Goal: Use online tool/utility: Utilize a website feature to perform a specific function

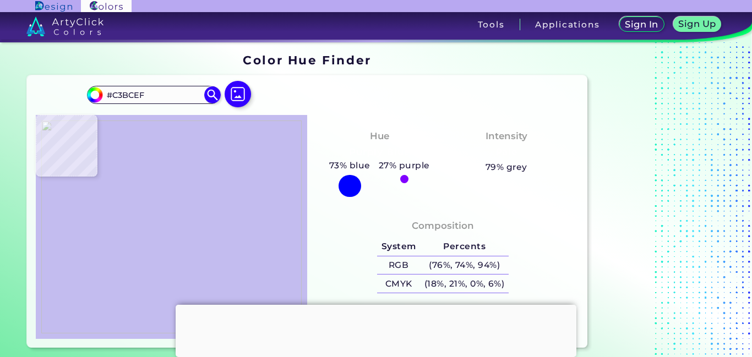
scroll to position [30, 0]
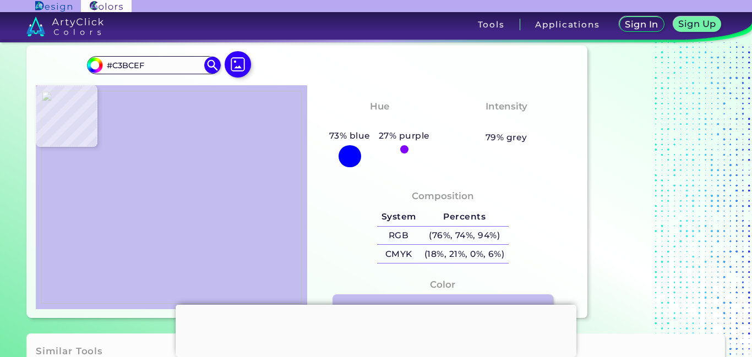
click at [201, 148] on div at bounding box center [172, 197] width 272 height 225
click at [191, 150] on img at bounding box center [171, 198] width 261 height 214
type input "#db465a"
type input "#DB465A"
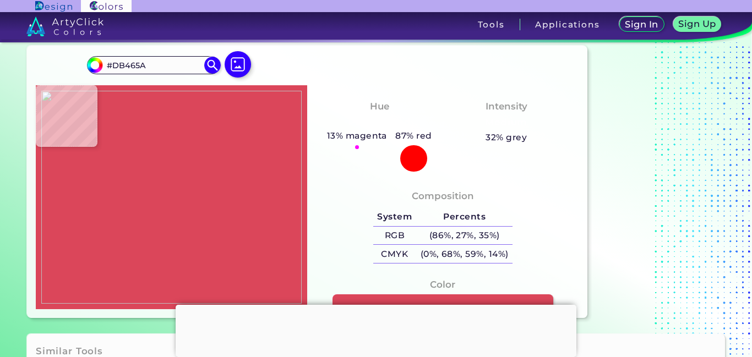
type input "#dd4a5d"
type input "#DD4A5D"
type input "#df4b5e"
type input "#DF4B5E"
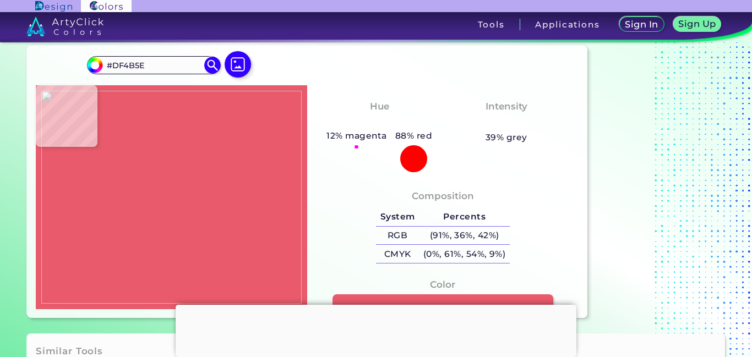
type input "#e95b6c"
type input "#E95B6C"
type input "#f0747f"
type input "#F0747F"
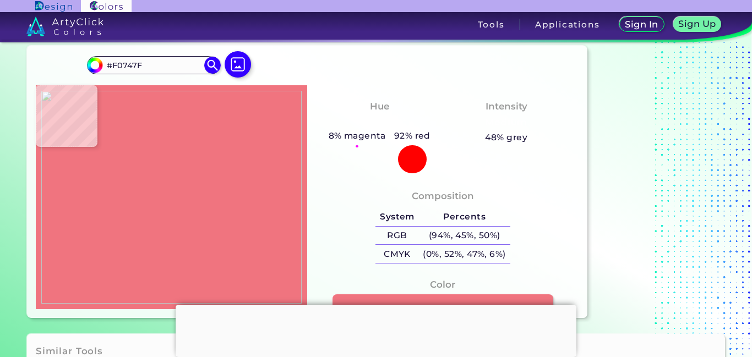
type input "#ef7b83"
type input "#EF7B83"
type input "#f18f96"
type input "#F18F96"
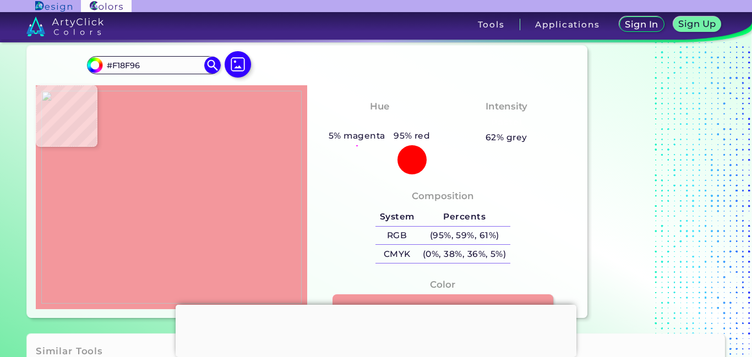
type input "#f3979c"
type input "#F3979C"
type input "#f49fa2"
type input "#F49FA2"
type input "#f2a1a7"
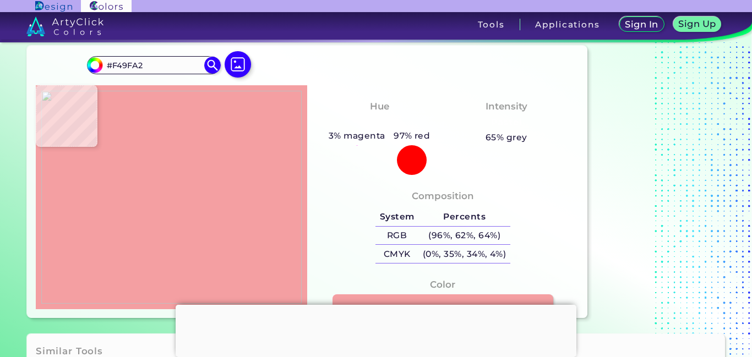
type input "#F2A1A7"
type input "#f39ea5"
type input "#F39EA5"
type input "#f59aa3"
type input "#F59AA3"
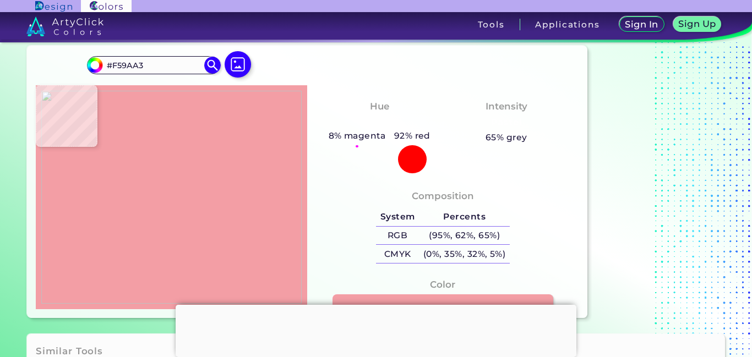
type input "#f4979f"
type input "#F4979F"
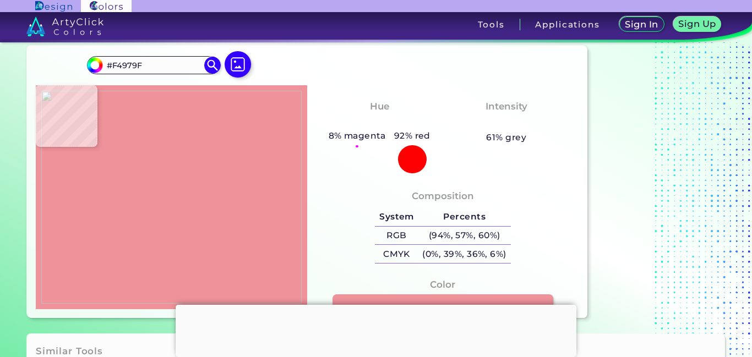
type input "#ef929a"
type input "#EF929A"
type input "#f09199"
type input "#F09199"
type input "#ef8f97"
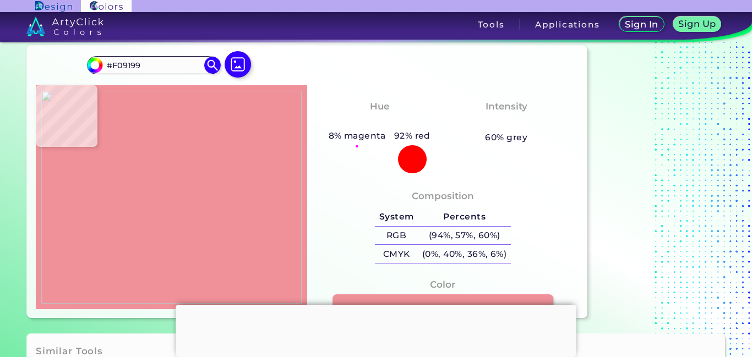
type input "#EF8F97"
type input "#f08893"
type input "#F08893"
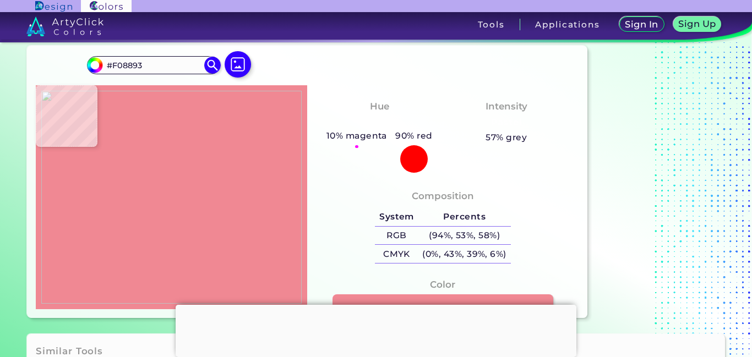
type input "#ef808b"
type input "#EF808B"
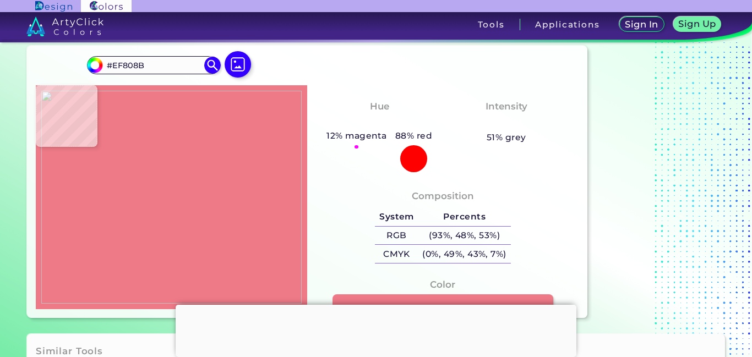
type input "#ee7a87"
type input "#EE7A87"
type input "#f37485"
type input "#F37485"
type input "#eb798a"
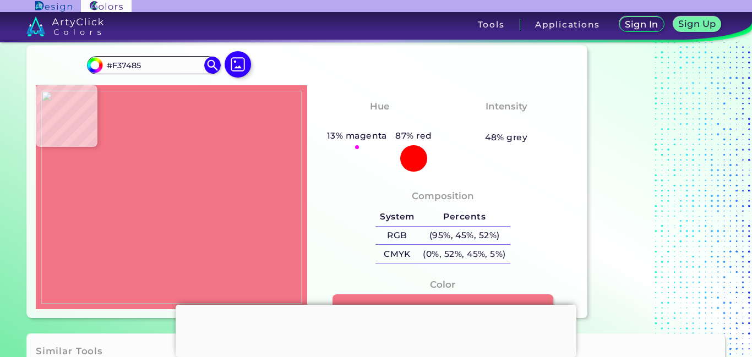
type input "#EB798A"
type input "#f9f9f7"
type input "#F9F9F7"
type input "#0079db"
type input "#0079DB"
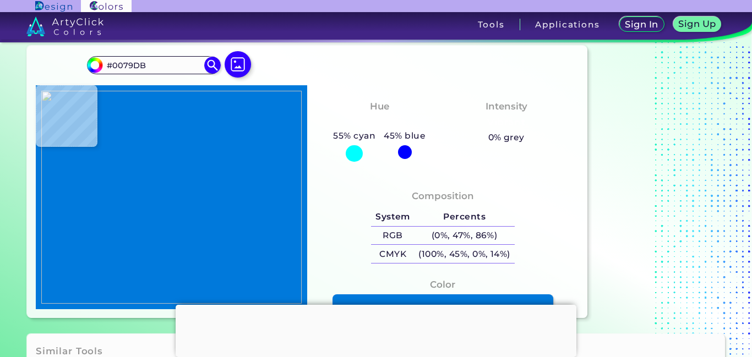
type input "#fefefc"
type input "#FEFEFC"
type input "#9cc27b"
type input "#9CC27B"
type input "#a3c883"
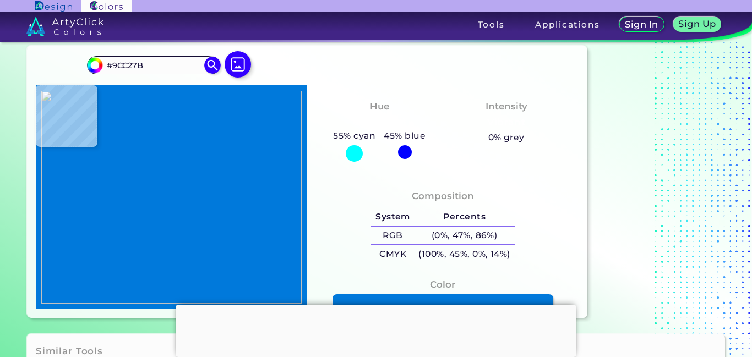
type input "#A3C883"
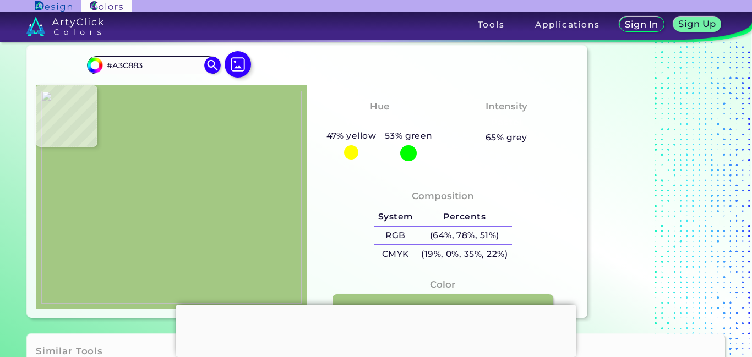
type input "#a4c984"
type input "#A4C984"
type input "#a0ca82"
type input "#A0CA82"
type input "#a1ca7d"
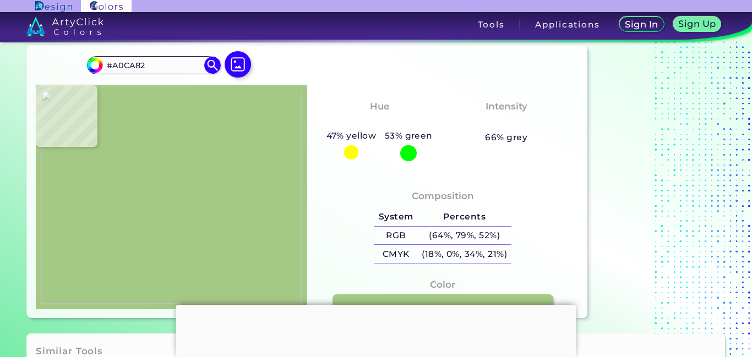
type input "#A1CA7D"
type input "#a0ca83"
type input "#A0CA83"
type input "#a0ca82"
type input "#A0CA82"
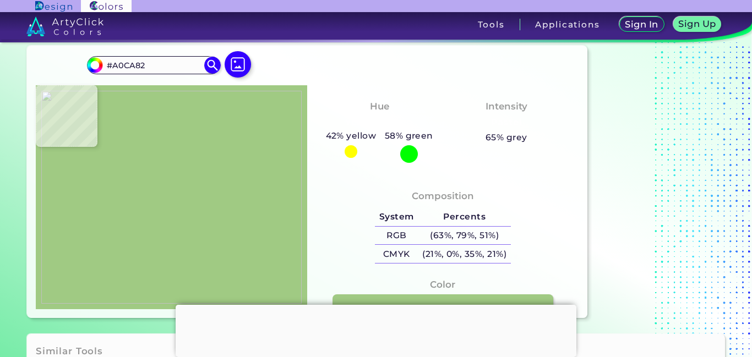
type input "#a2cb7f"
type input "#A2CB7F"
type input "#9fc87b"
type input "#9FC87B"
type input "#9ec77b"
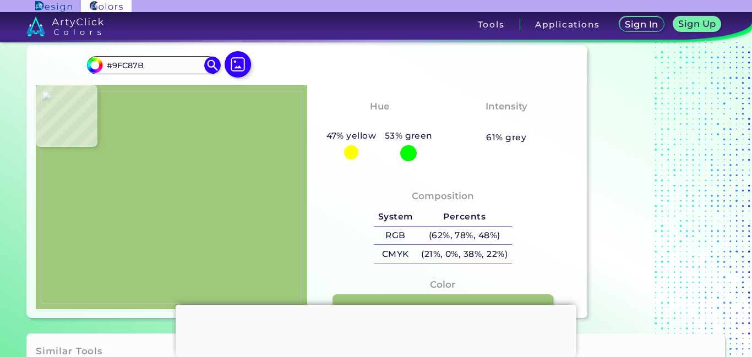
type input "#9EC77B"
type input "#9fc87b"
type input "#9FC87B"
type input "#0178d6"
type input "#0178D6"
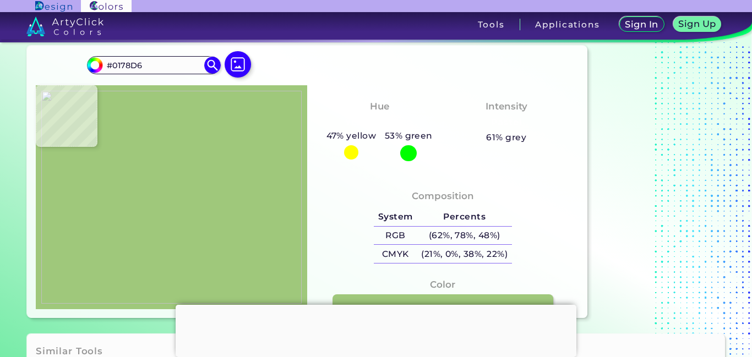
type input "#eb8a25"
type input "#EB8A25"
type input "#e77b20"
type input "#E77B20"
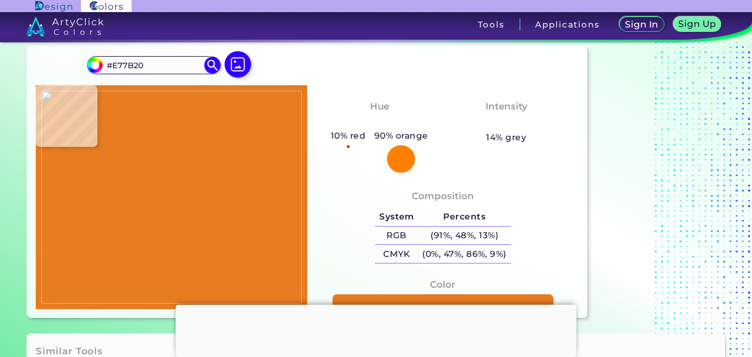
type input "#eecf04"
type input "#EECF04"
type input "#fdfdfb"
type input "#FDFDFB"
type input "#fdfcf9"
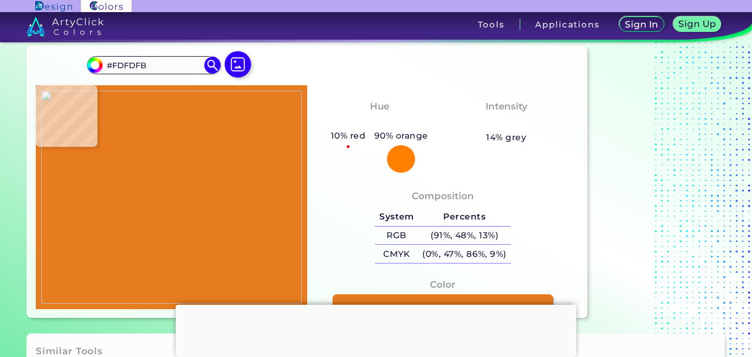
type input "#FDFCF9"
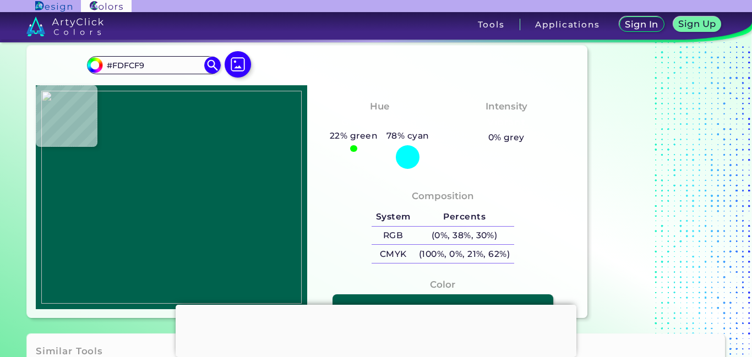
type input "#00624d"
type input "#00624D"
type input "#16aca4"
type input "#16ACA4"
type input "#19aca1"
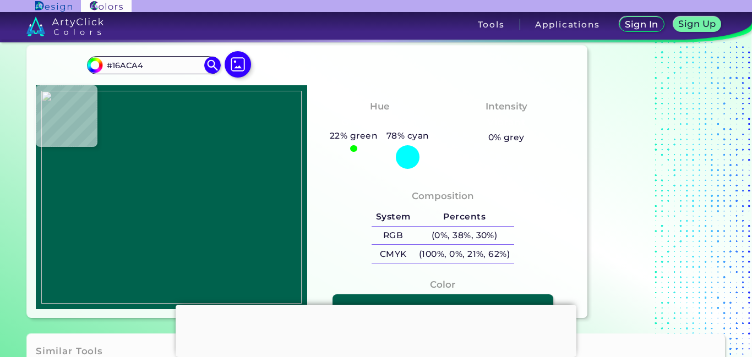
type input "#19ACA1"
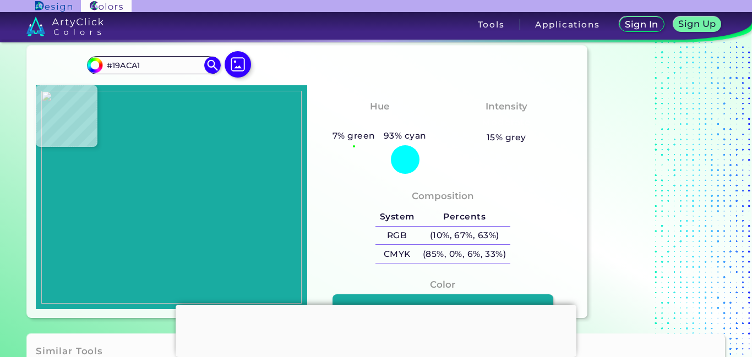
type input "#15afa4"
type input "#15AFA4"
type input "#10afa5"
type input "#10AFA5"
type input "#12ada4"
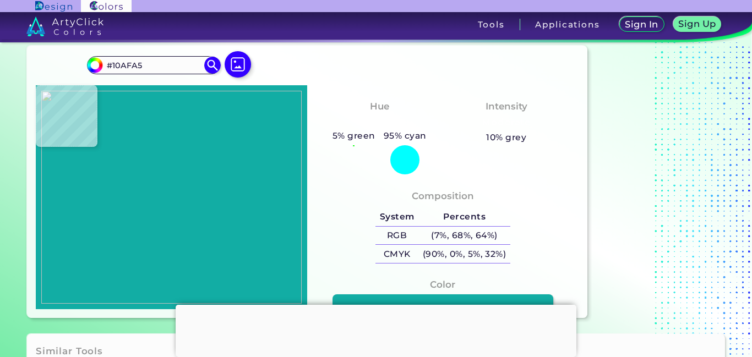
type input "#12ADA4"
type input "#fefefe"
type input "#FEFEFE"
type input "#e4bd00"
type input "#E4BD00"
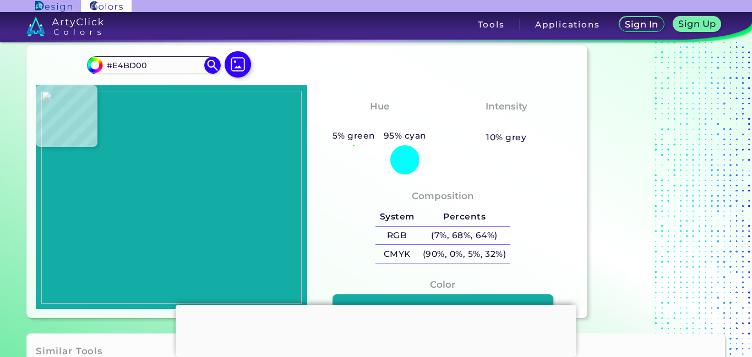
type input "#eac603"
type input "#EAC603"
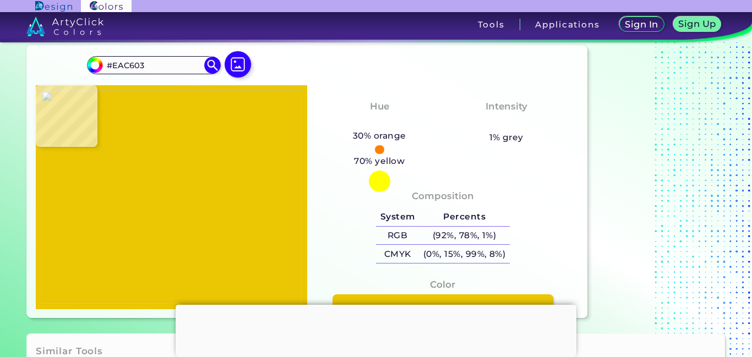
type input "#f09333"
type input "#F09333"
type input "#fcf9fa"
type input "#FCF9FA"
type input "#e55565"
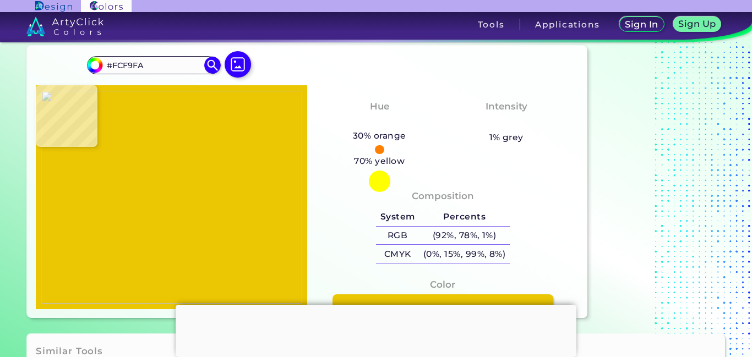
type input "#E55565"
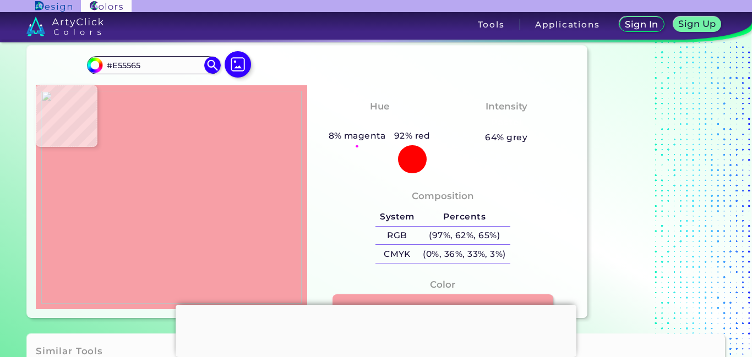
type input "#f79fa6"
type input "#F79FA6"
type input "#0178d6"
type input "#0178D6"
type input "#1393de"
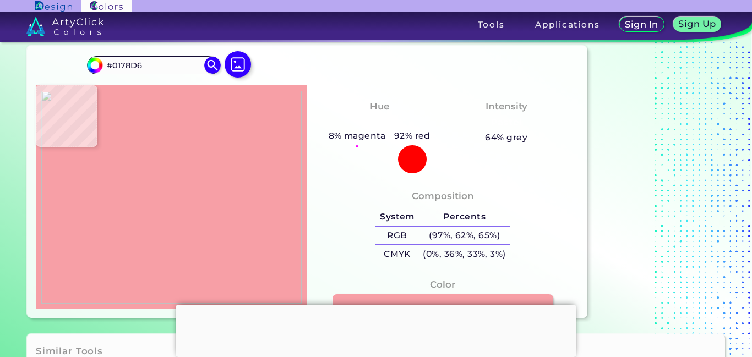
type input "#1393DE"
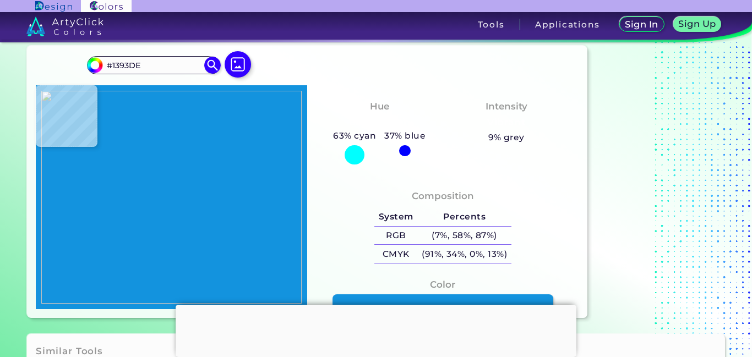
type input "#fffef9"
type input "#FFFEF9"
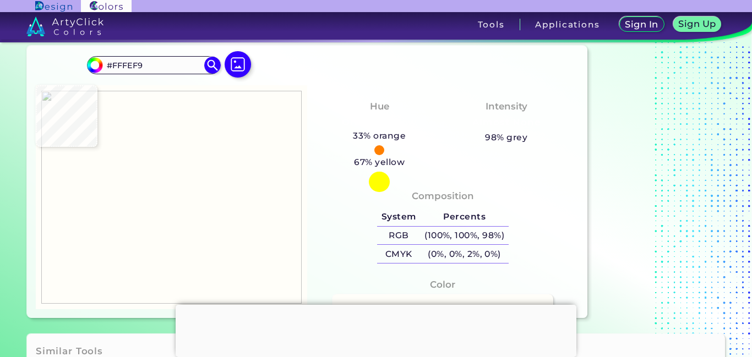
type input "#fefefe"
type input "#FEFEFE"
type input "#9ac475"
type input "#9AC475"
type input "#9ac575"
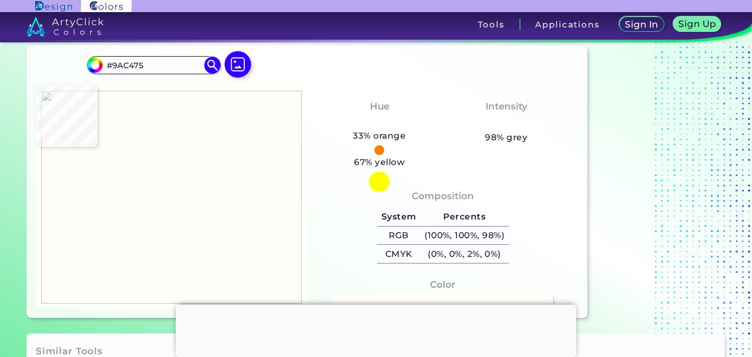
type input "#9AC575"
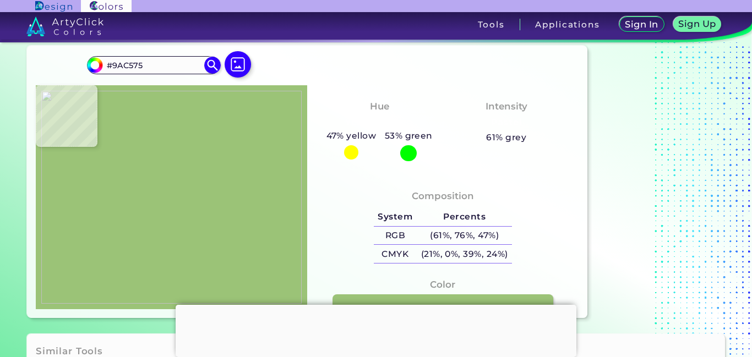
type input "#9bc377"
type input "#9BC377"
type input "#9bc677"
type input "#9BC677"
type input "#9bc47a"
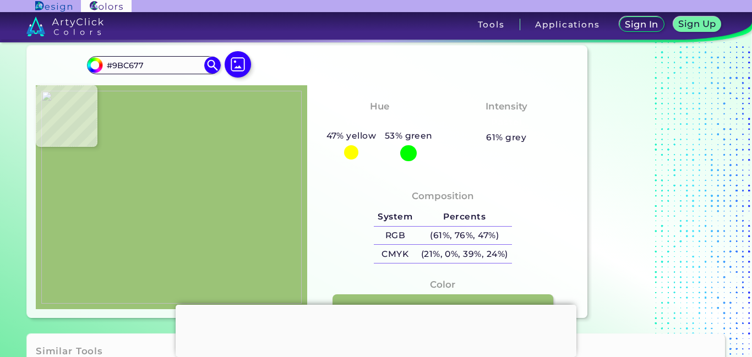
type input "#9BC47A"
type input "#9ac477"
type input "#9AC477"
type input "#9ac377"
type input "#9AC377"
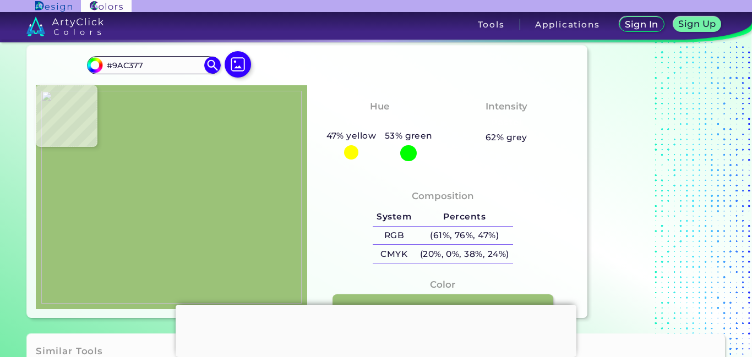
type input "#9bc278"
type input "#9BC278"
type input "#9fc97d"
type input "#9FC97D"
type input "#9ec779"
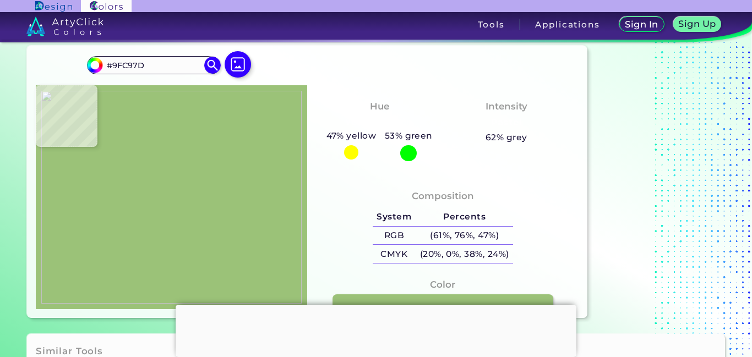
type input "#9EC779"
type input "#9fc87a"
type input "#9FC87A"
type input "#a6cf81"
type input "#A6CF81"
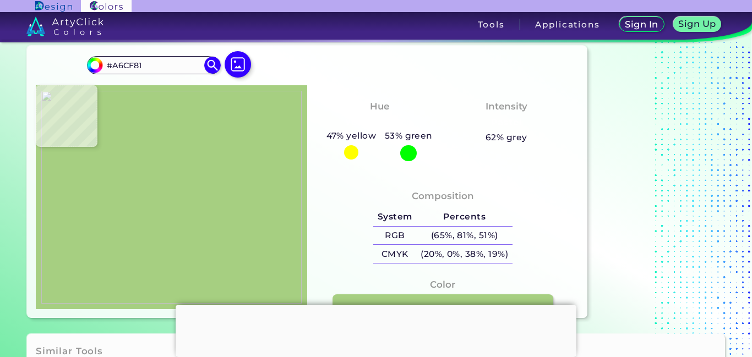
type input "#aad384"
type input "#AAD384"
type input "#a4cf7f"
type input "#A4CF7F"
type input "#a2cd7f"
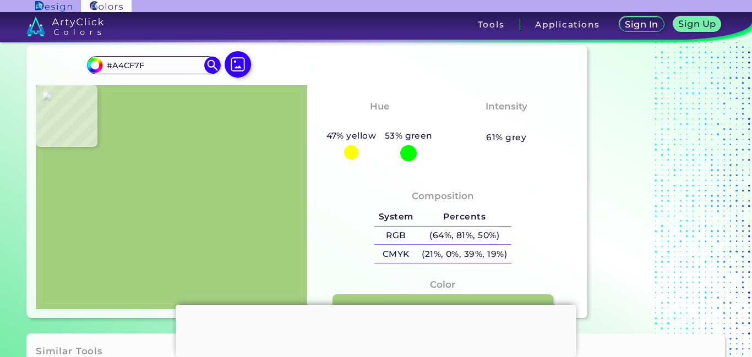
type input "#A2CD7F"
type input "#a3cb7f"
type input "#A3CB7F"
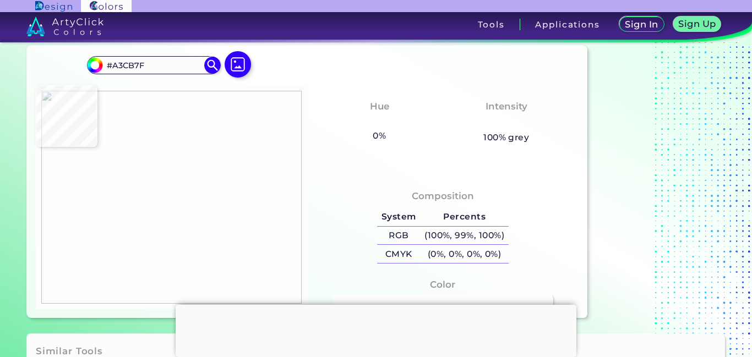
type input "#fefdfe"
type input "#FEFDFE"
type input "#fdfdfc"
type input "#FDFDFC"
type input "#effae6"
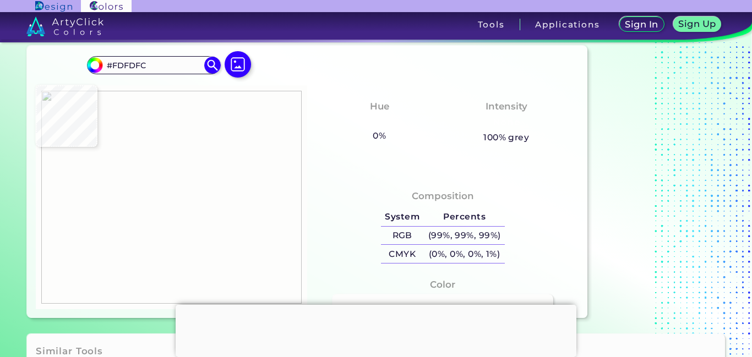
type input "#EFFAE6"
type input "#95b27b"
type input "#95B27B"
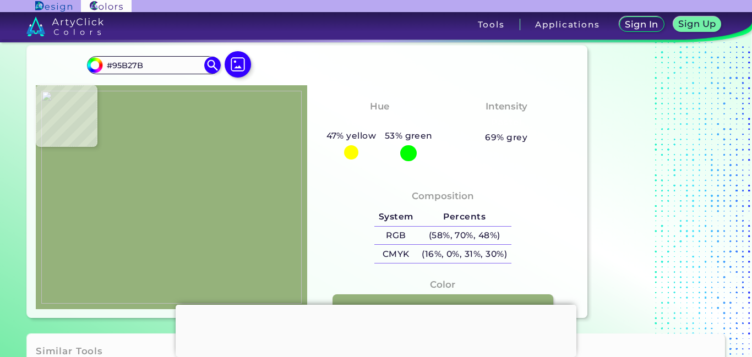
click at [254, 152] on img at bounding box center [171, 198] width 261 height 214
drag, startPoint x: 145, startPoint y: 66, endPoint x: 110, endPoint y: 67, distance: 34.7
click at [107, 67] on input "#95B27B" at bounding box center [154, 65] width 102 height 15
